Goal: Check status: Check status

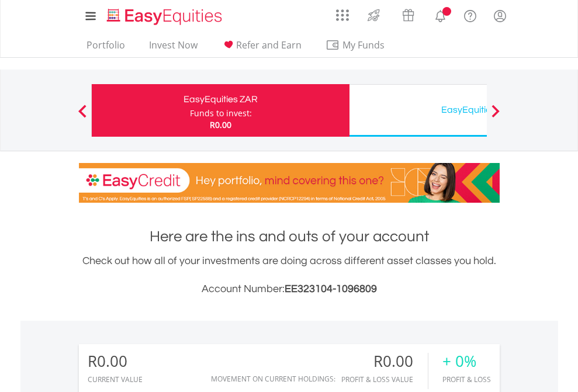
scroll to position [112, 183]
click at [190, 110] on div "Funds to invest:" at bounding box center [221, 114] width 62 height 12
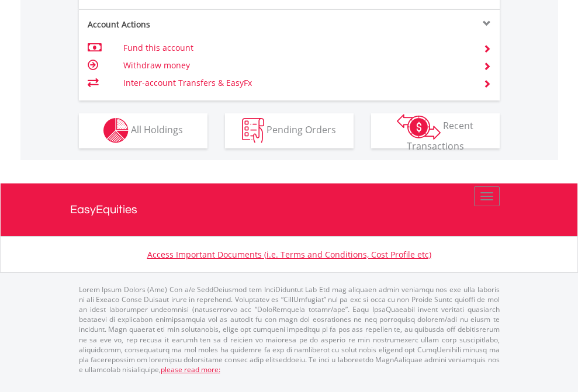
scroll to position [1093, 0]
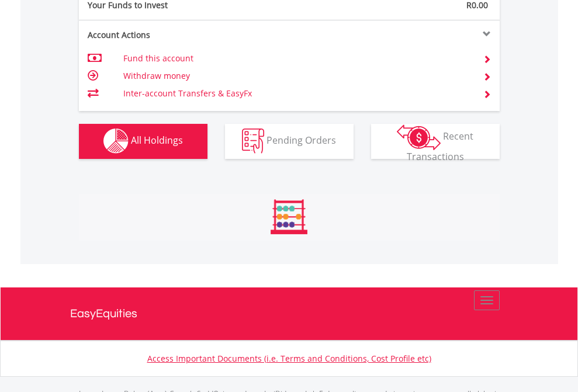
scroll to position [1157, 0]
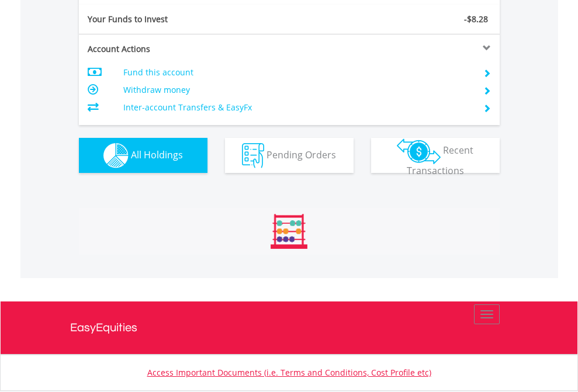
scroll to position [112, 183]
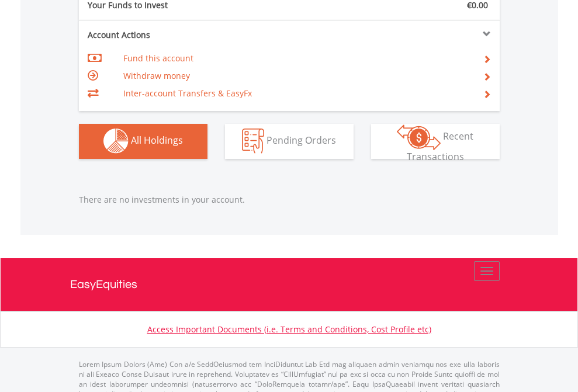
scroll to position [1157, 0]
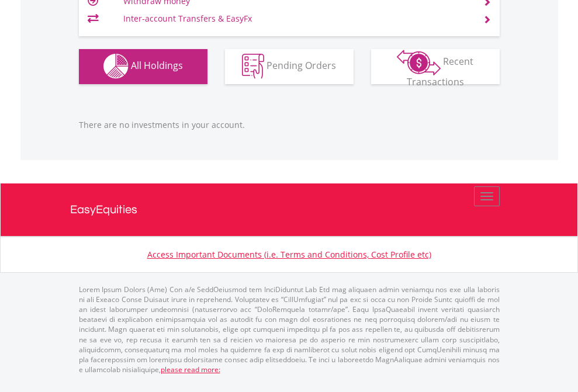
scroll to position [112, 183]
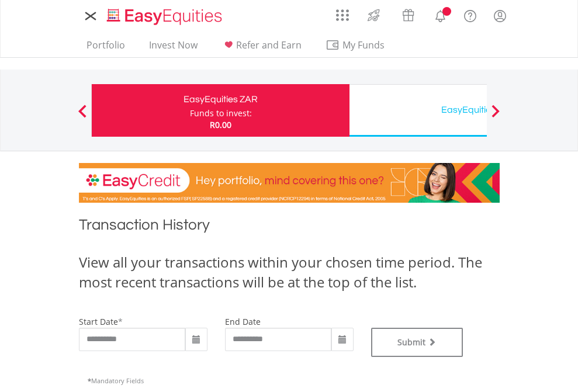
type input "**********"
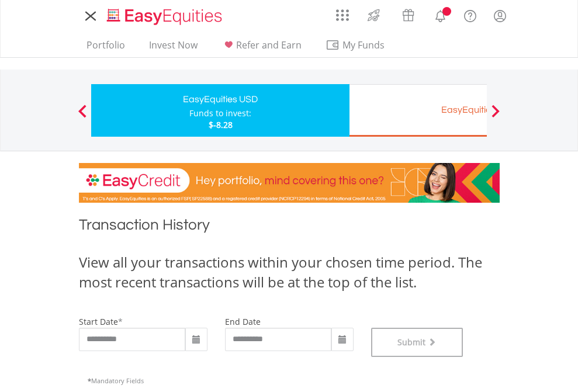
scroll to position [474, 0]
click at [418, 110] on div "EasyEquities EUR" at bounding box center [478, 110] width 244 height 16
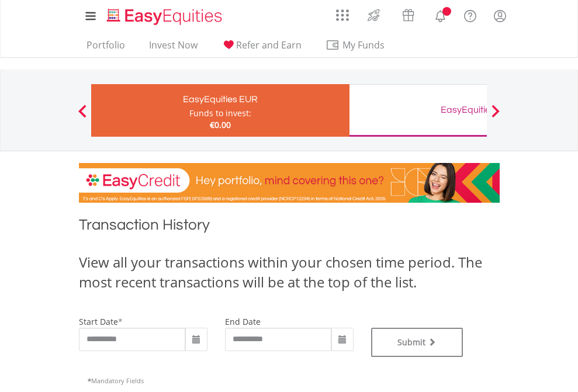
type input "**********"
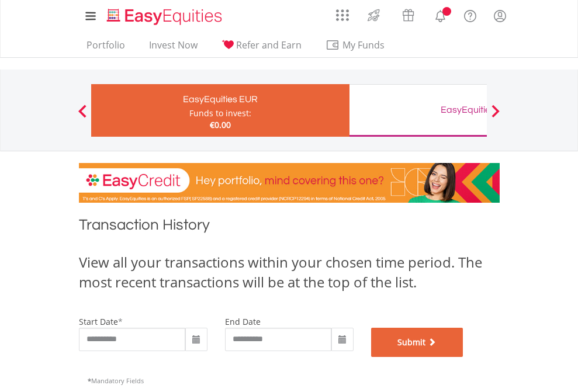
click at [463, 357] on button "Submit" at bounding box center [417, 342] width 92 height 29
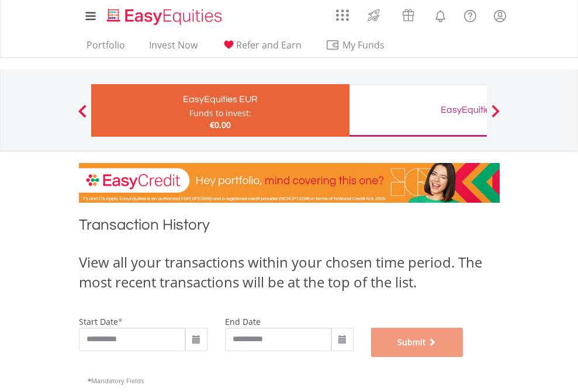
scroll to position [474, 0]
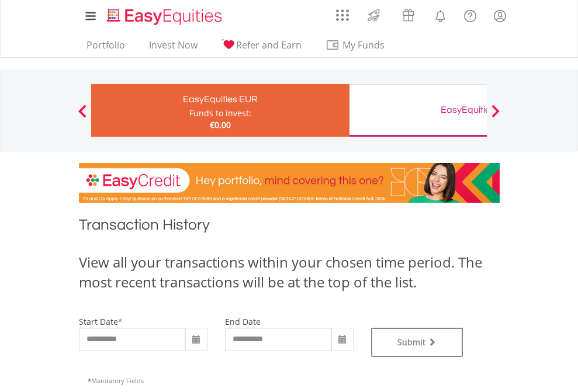
click at [418, 110] on div "EasyEquities GBP" at bounding box center [478, 110] width 244 height 16
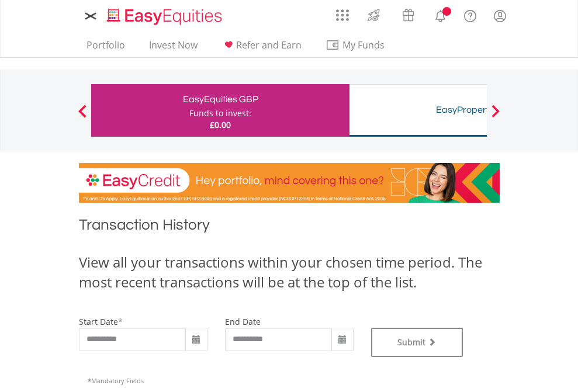
type input "**********"
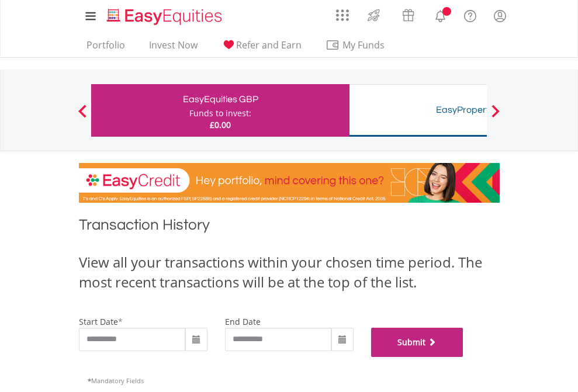
click at [463, 357] on button "Submit" at bounding box center [417, 342] width 92 height 29
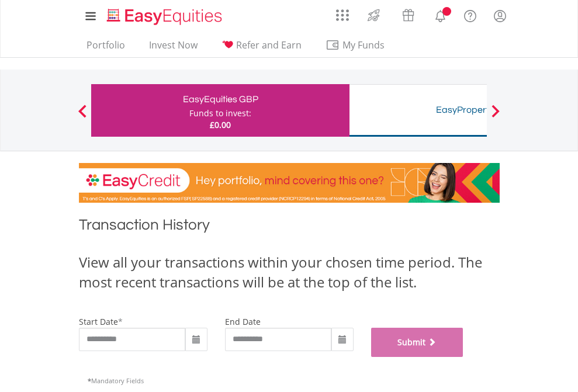
scroll to position [474, 0]
